Goal: Task Accomplishment & Management: Complete application form

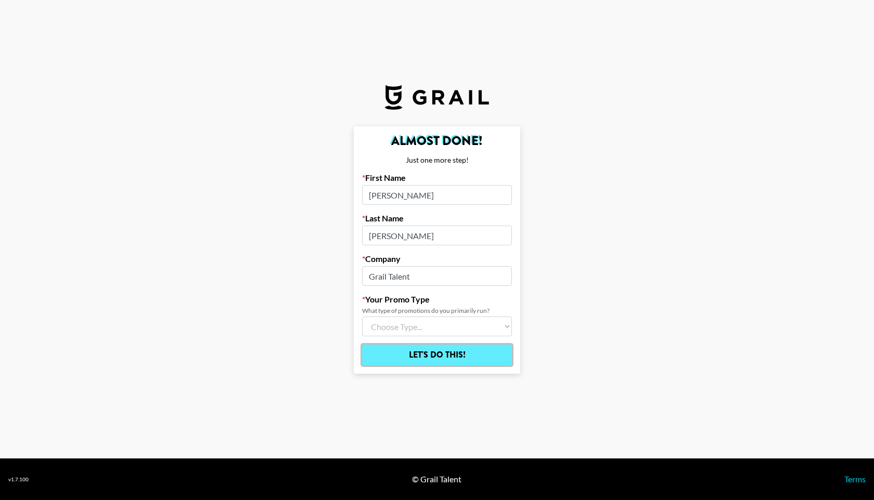
click at [440, 354] on input "Let's Do This!" at bounding box center [437, 355] width 150 height 21
click at [598, 329] on main "Almost Done! Just one more step! First Name [PERSON_NAME] Last Name [PERSON_NAM…" at bounding box center [436, 250] width 857 height 248
click at [425, 324] on select "Choose Type... Song Promos Brand Promos Both (I work at an Agency)" at bounding box center [437, 327] width 150 height 20
select select "Brand"
click at [446, 352] on input "Let's Do This!" at bounding box center [437, 355] width 150 height 21
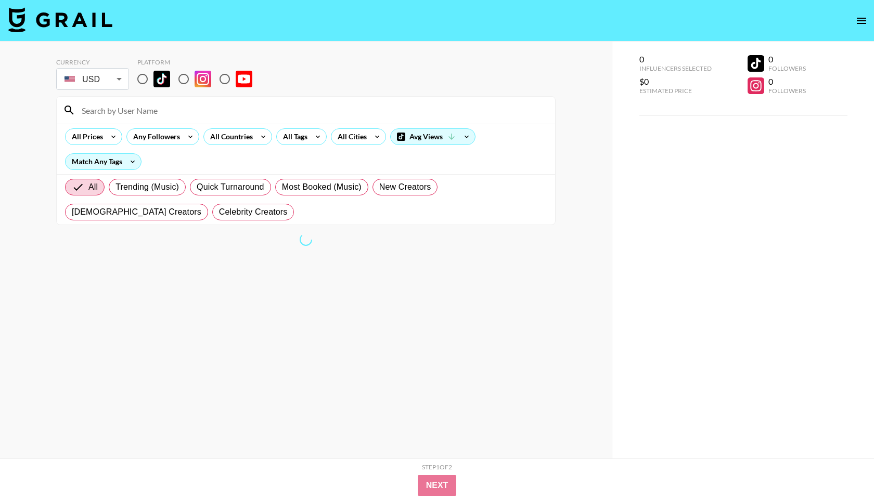
click at [42, 31] on img at bounding box center [60, 19] width 104 height 25
click at [859, 13] on button "open drawer" at bounding box center [861, 20] width 21 height 21
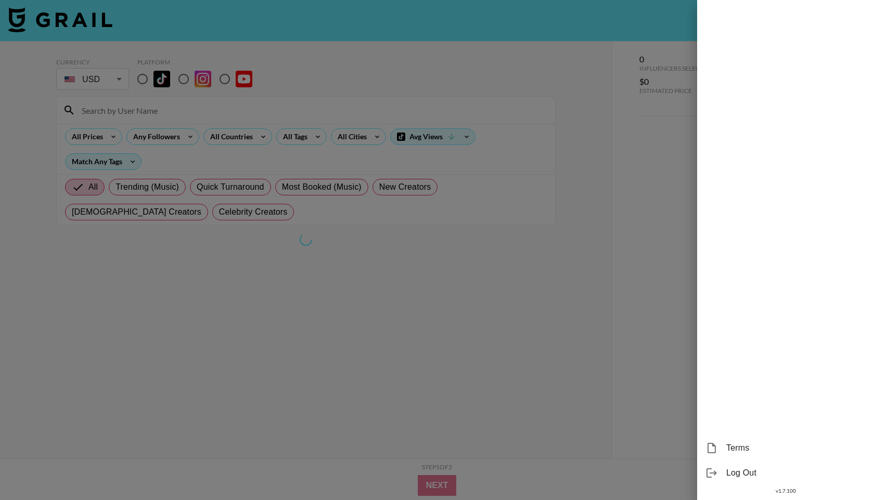
click at [539, 381] on div at bounding box center [437, 250] width 874 height 500
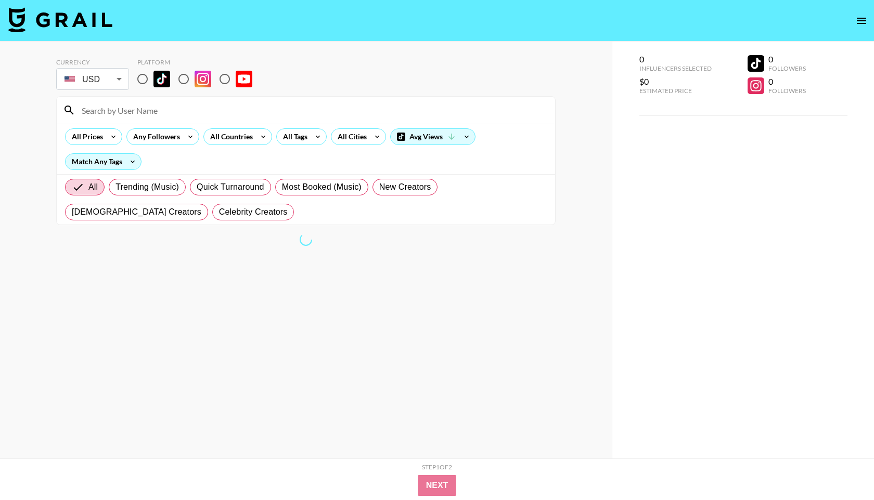
click at [80, 15] on img at bounding box center [60, 19] width 104 height 25
click at [855, 19] on icon "open drawer" at bounding box center [861, 21] width 12 height 12
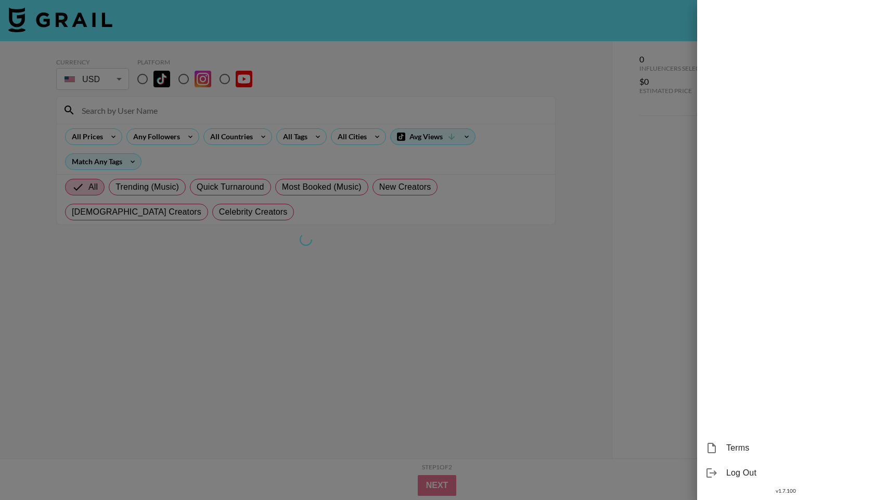
click at [458, 320] on div at bounding box center [437, 250] width 874 height 500
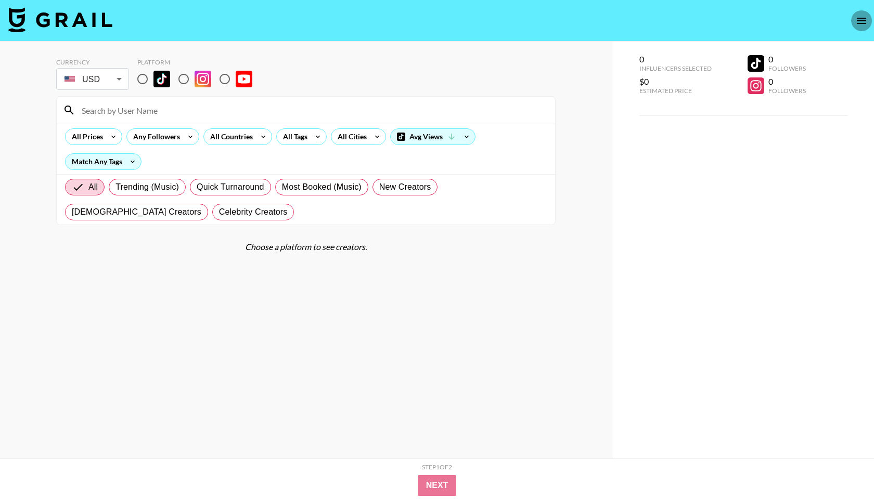
click at [854, 18] on button "open drawer" at bounding box center [861, 20] width 21 height 21
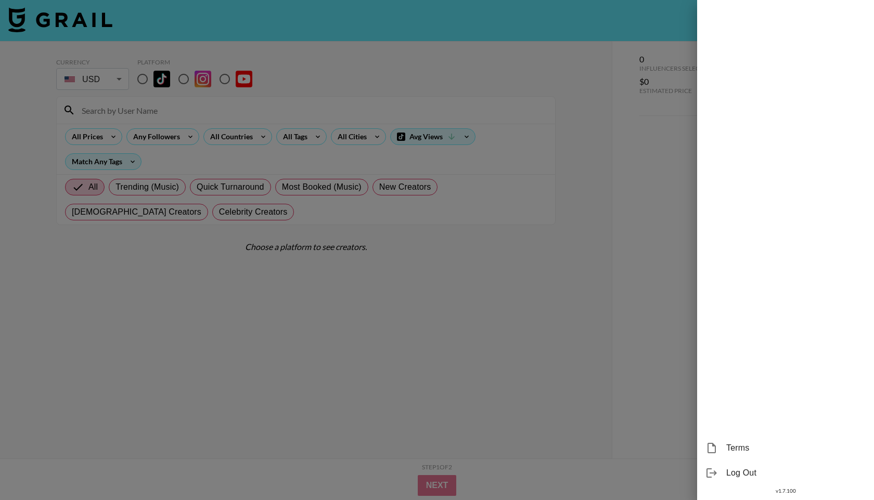
click at [546, 300] on div at bounding box center [437, 250] width 874 height 500
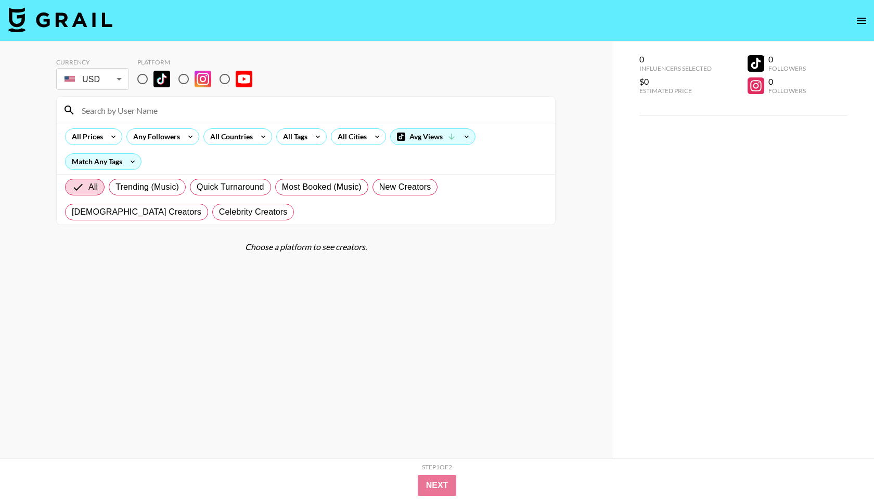
click at [59, 27] on img at bounding box center [60, 19] width 104 height 25
click at [94, 27] on img at bounding box center [60, 19] width 104 height 25
click at [394, 297] on section "Currency USD USD ​ Platform All Prices Any Followers All Countries All Tags All…" at bounding box center [305, 258] width 499 height 417
click at [863, 17] on icon "open drawer" at bounding box center [861, 21] width 12 height 12
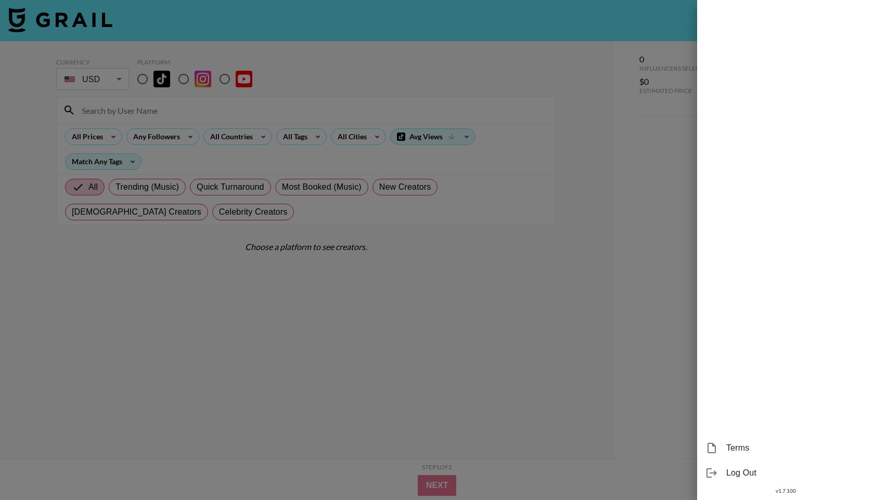
click at [239, 335] on div at bounding box center [437, 250] width 874 height 500
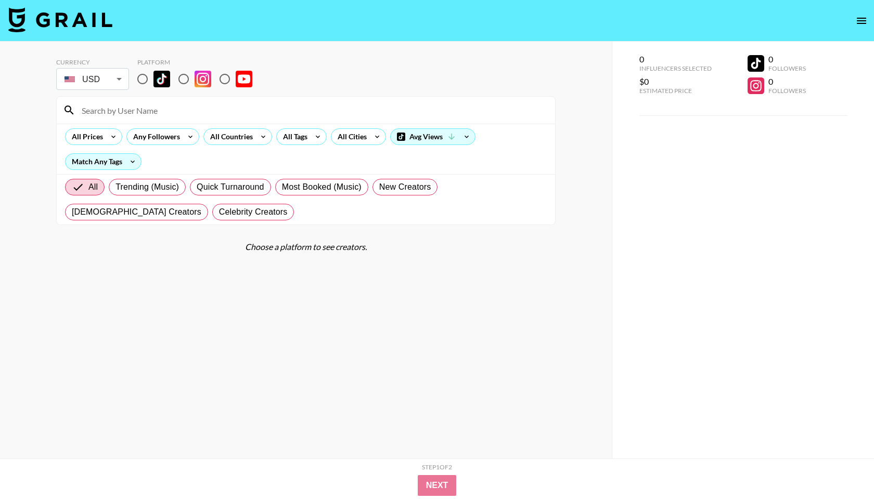
click at [51, 21] on img at bounding box center [60, 19] width 104 height 25
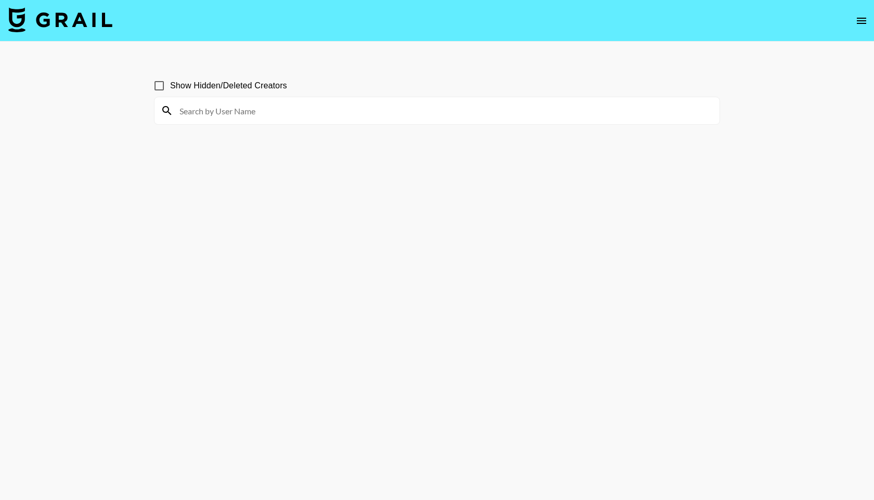
click at [235, 111] on input at bounding box center [443, 110] width 540 height 17
type input "[PERSON_NAME]"
click at [861, 18] on icon "open drawer" at bounding box center [861, 21] width 9 height 6
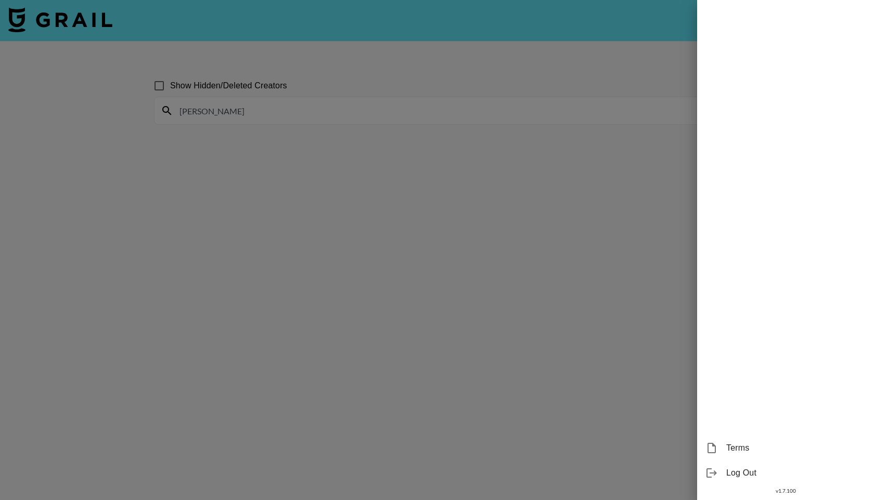
click at [562, 317] on div at bounding box center [437, 250] width 874 height 500
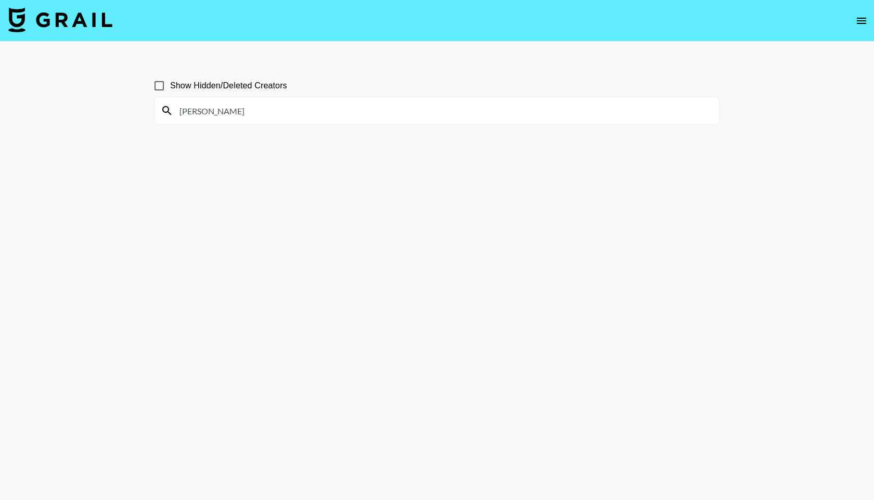
click at [855, 15] on icon "open drawer" at bounding box center [861, 21] width 12 height 12
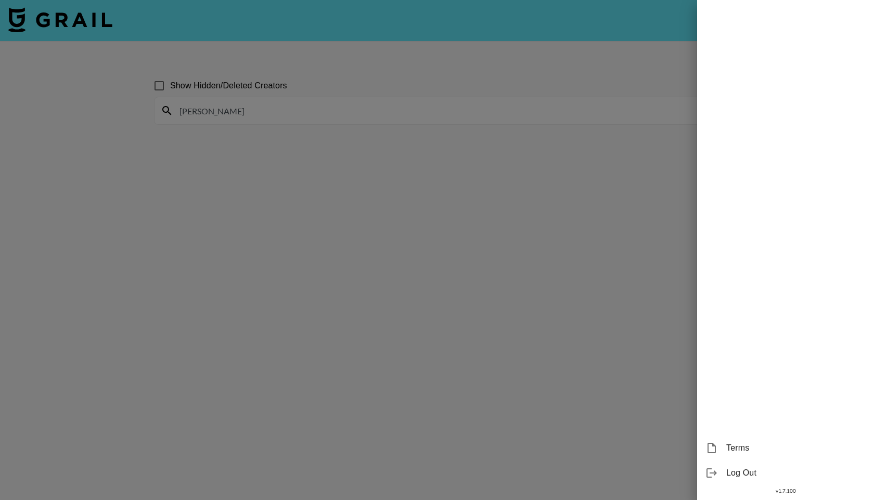
click at [741, 466] on div "Log Out" at bounding box center [785, 473] width 177 height 25
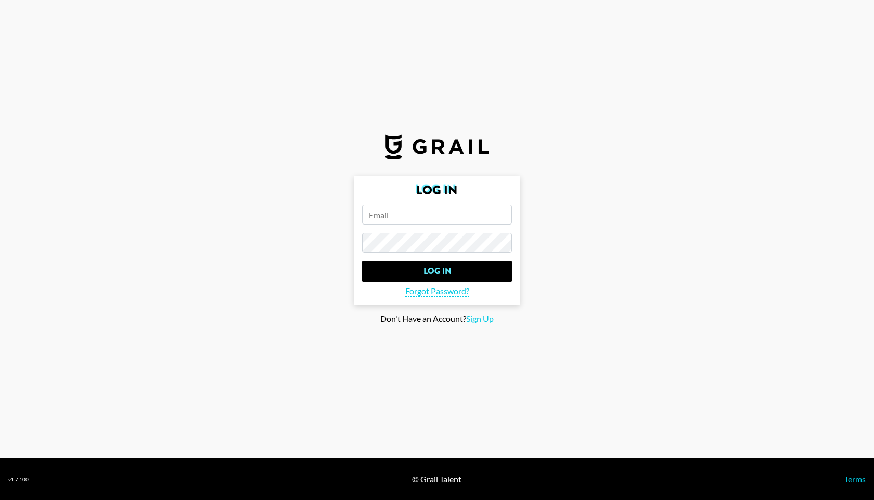
click at [394, 214] on input "email" at bounding box center [437, 215] width 150 height 20
type input "[EMAIL_ADDRESS][DOMAIN_NAME]"
click at [362, 261] on input "Log In" at bounding box center [437, 271] width 150 height 21
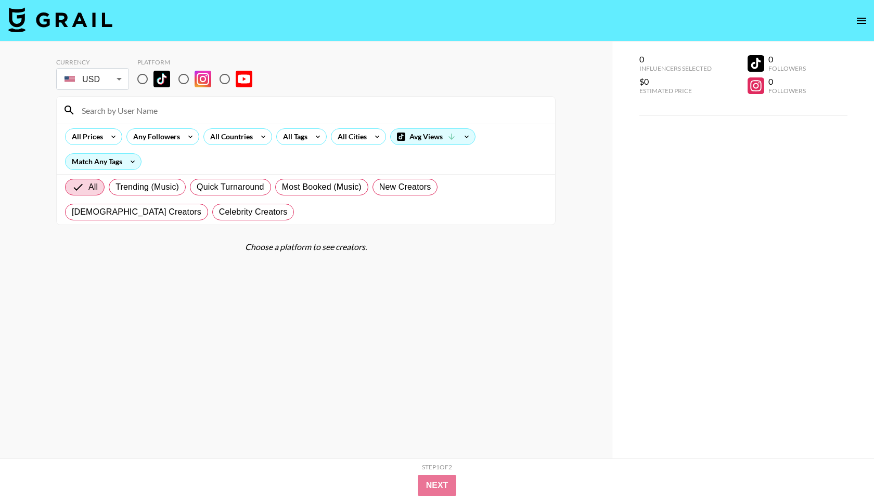
click at [858, 22] on icon "open drawer" at bounding box center [861, 21] width 12 height 12
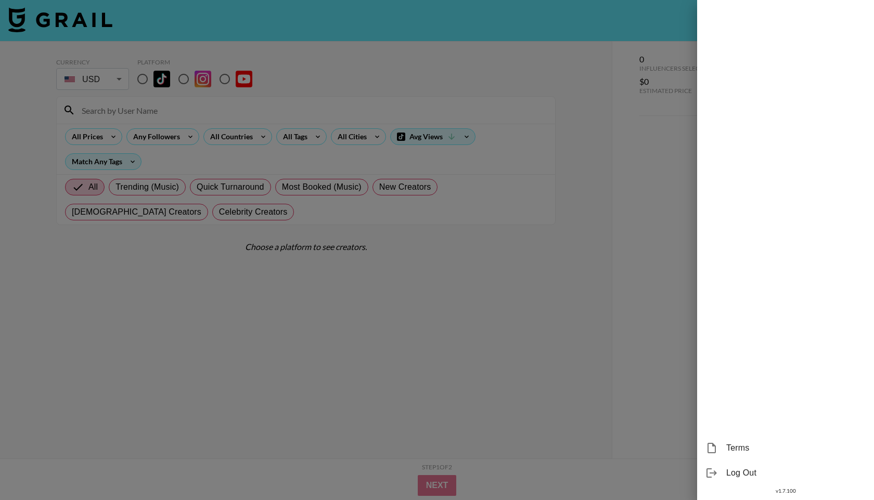
click at [483, 373] on div at bounding box center [437, 250] width 874 height 500
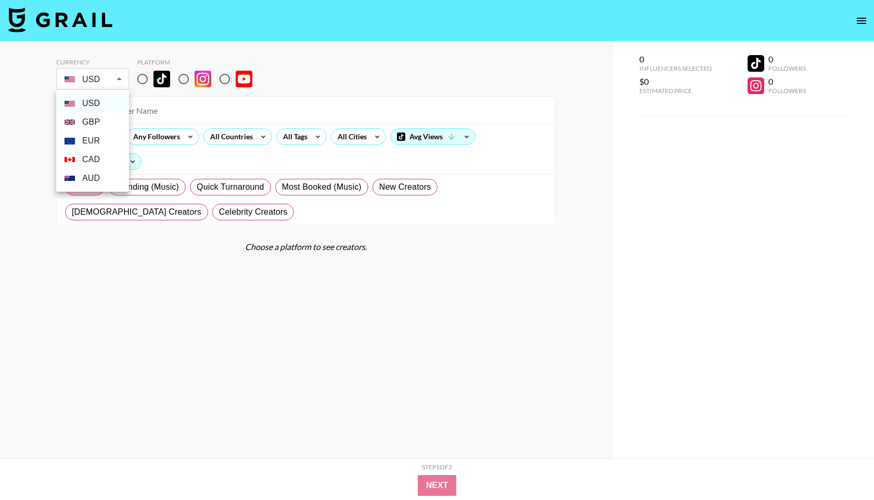
click at [118, 83] on body "Currency USD USD ​ Platform All Prices Any Followers All Countries All Tags All…" at bounding box center [437, 271] width 874 height 542
click at [193, 293] on div at bounding box center [437, 250] width 874 height 500
click at [113, 108] on input at bounding box center [311, 110] width 473 height 17
type input "[PERSON_NAME]"
click at [63, 24] on img at bounding box center [60, 19] width 104 height 25
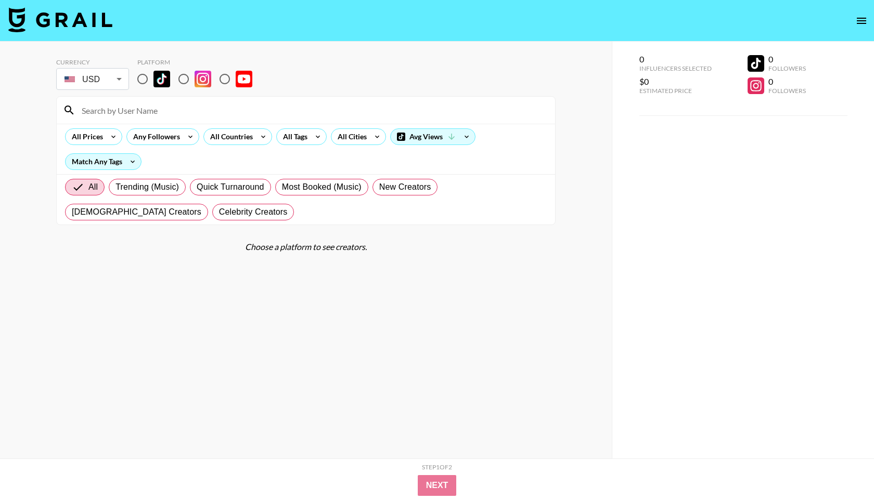
click at [299, 321] on section "Currency USD USD ​ Platform All Prices Any Followers All Countries All Tags All…" at bounding box center [305, 258] width 499 height 417
click at [867, 19] on icon "open drawer" at bounding box center [861, 21] width 12 height 12
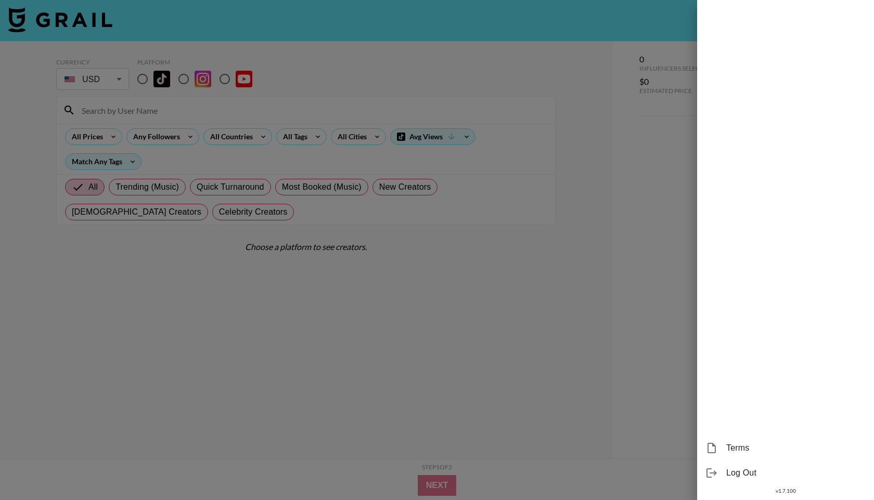
click at [538, 346] on div at bounding box center [437, 250] width 874 height 500
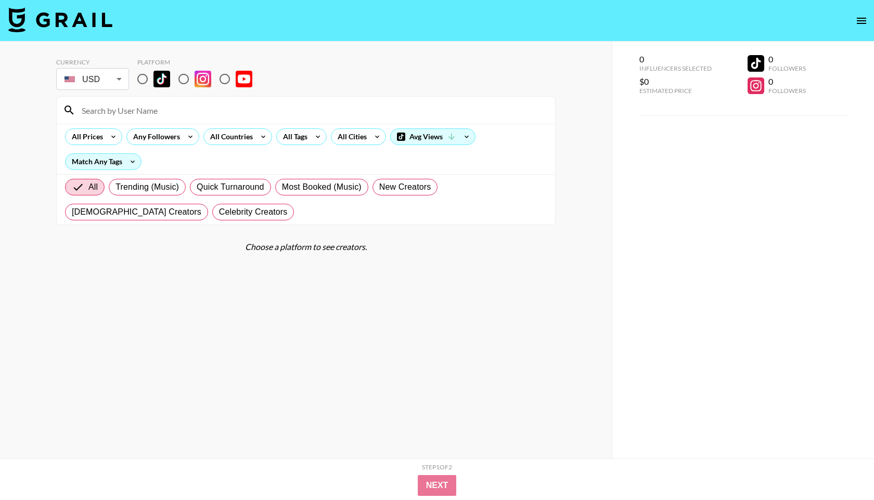
click at [869, 17] on button "open drawer" at bounding box center [861, 20] width 21 height 21
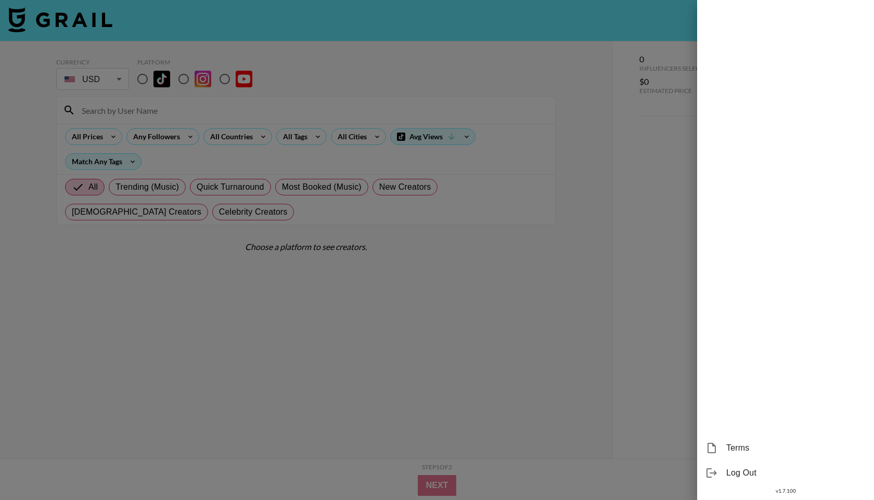
click at [574, 124] on div at bounding box center [437, 250] width 874 height 500
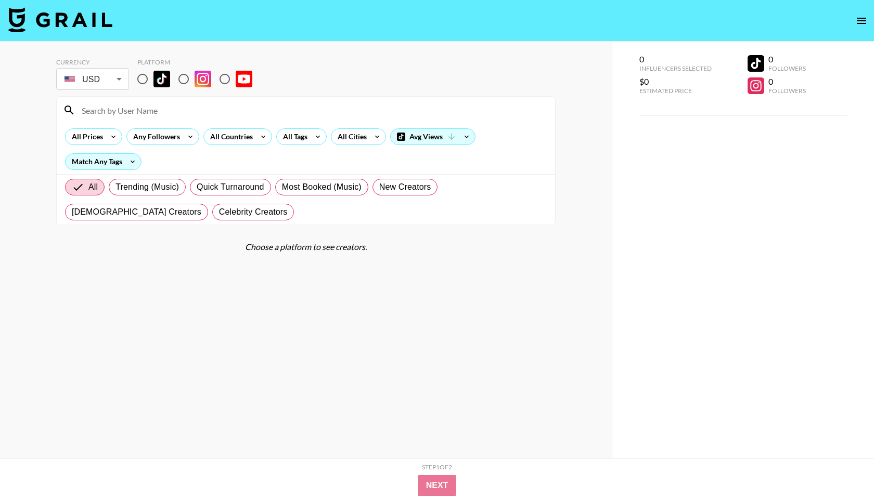
click at [64, 22] on img at bounding box center [60, 19] width 104 height 25
